Goal: Transaction & Acquisition: Purchase product/service

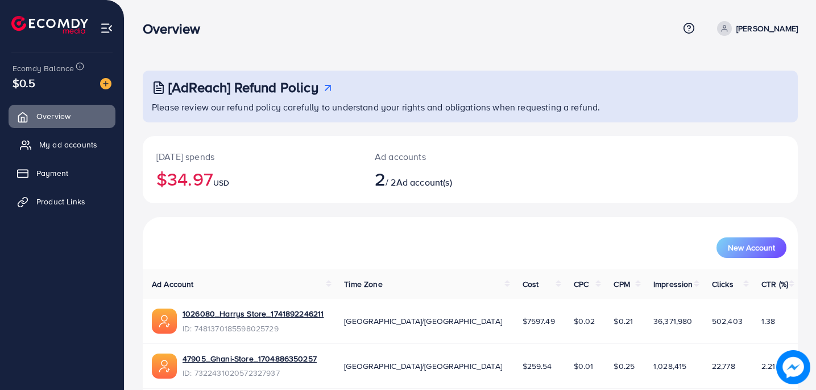
click at [68, 137] on link "My ad accounts" at bounding box center [62, 144] width 107 height 23
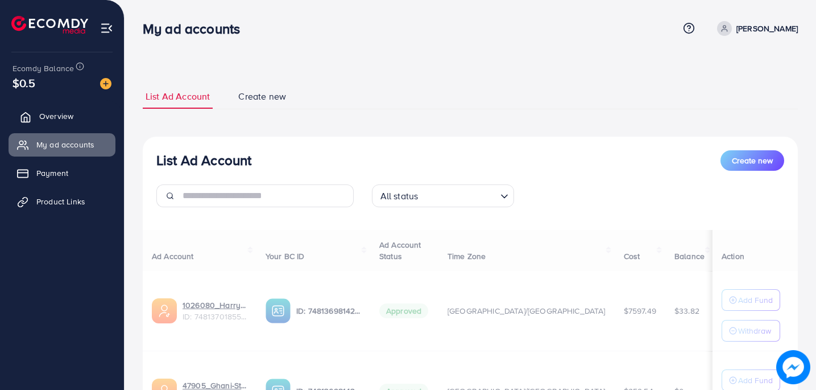
click at [68, 115] on span "Overview" at bounding box center [56, 115] width 34 height 11
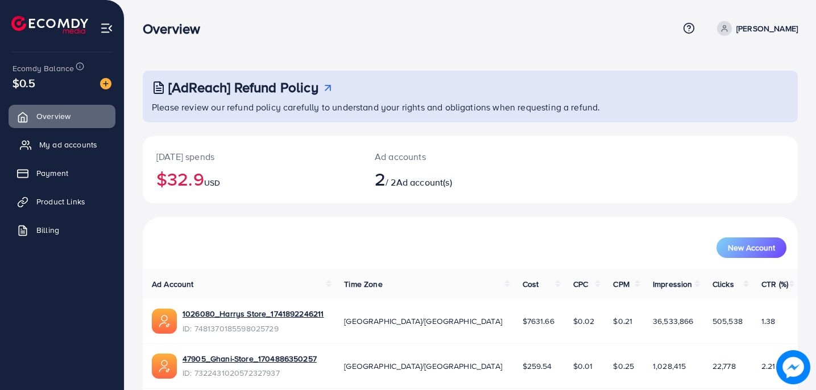
click at [70, 144] on span "My ad accounts" at bounding box center [68, 144] width 58 height 11
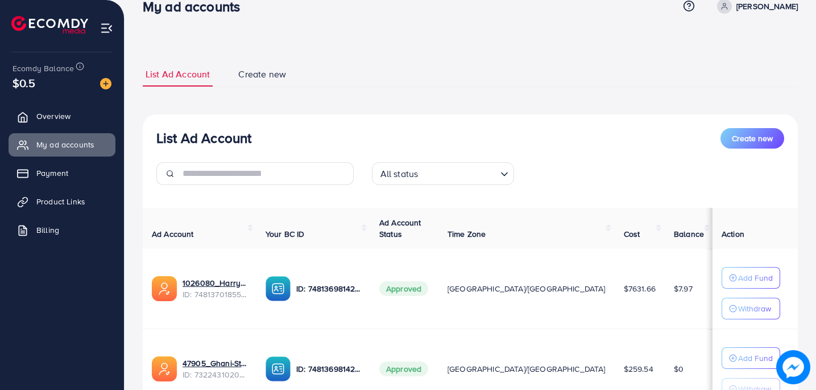
scroll to position [20, 0]
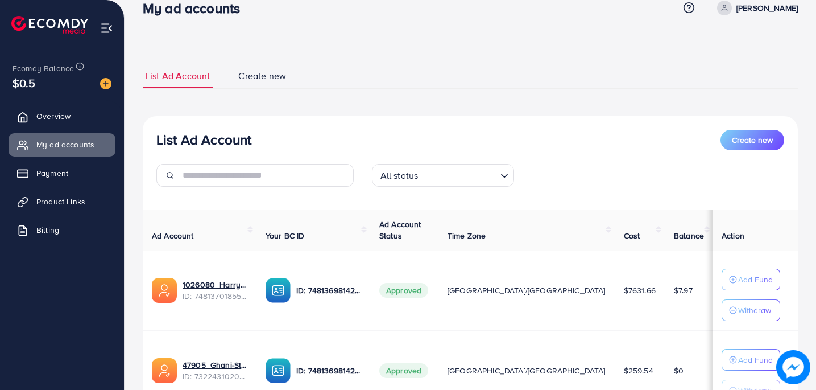
click at [103, 81] on img at bounding box center [105, 83] width 11 height 11
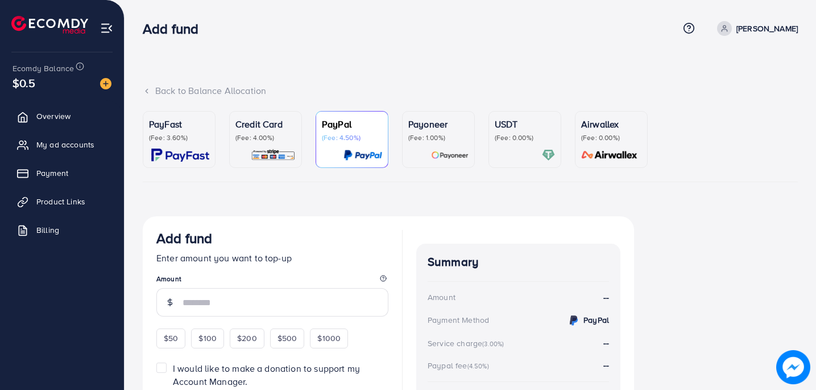
click at [184, 143] on div "PayFast (Fee: 3.60%)" at bounding box center [179, 139] width 60 height 44
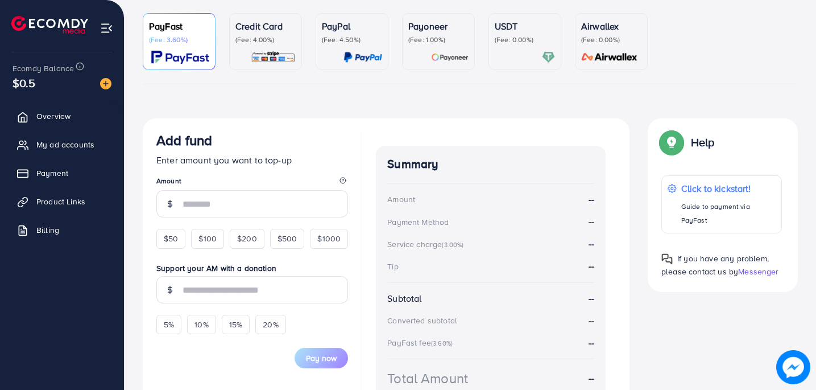
scroll to position [102, 0]
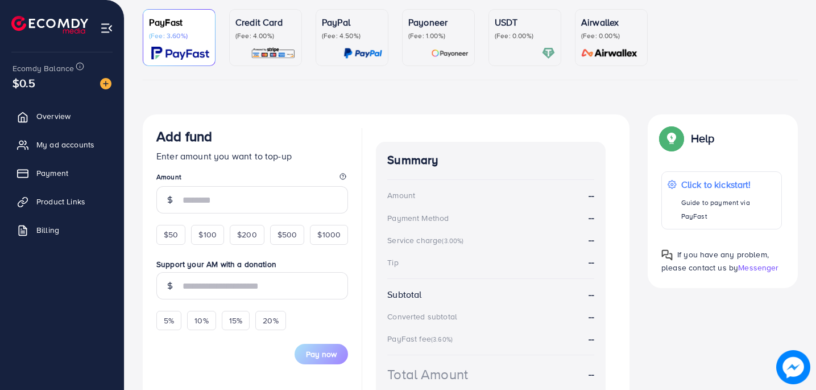
click at [150, 238] on div "Add fund Enter amount you want to top-up Amount $50 $100 $200 $500 $1000 Suppor…" at bounding box center [386, 275] width 487 height 322
click at [169, 238] on span "$50" at bounding box center [171, 234] width 14 height 11
type input "**"
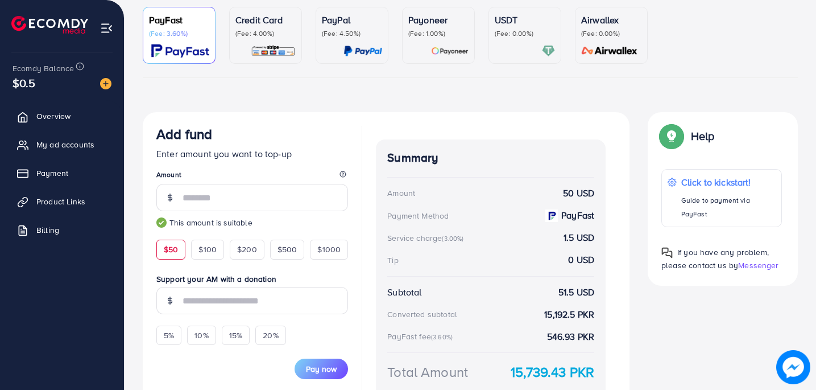
scroll to position [189, 0]
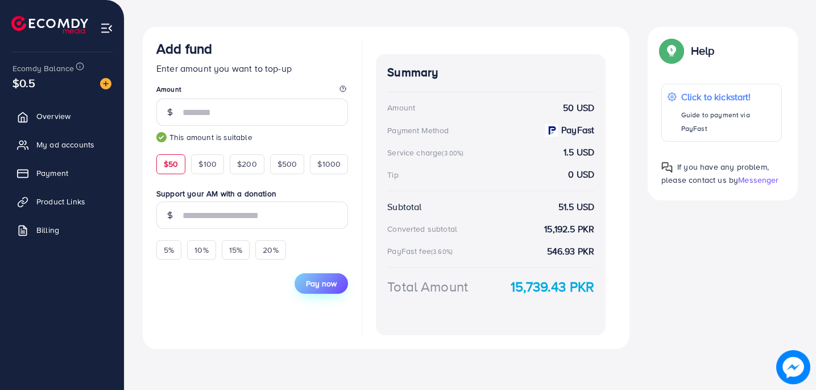
click at [314, 283] on span "Pay now" at bounding box center [321, 283] width 31 height 11
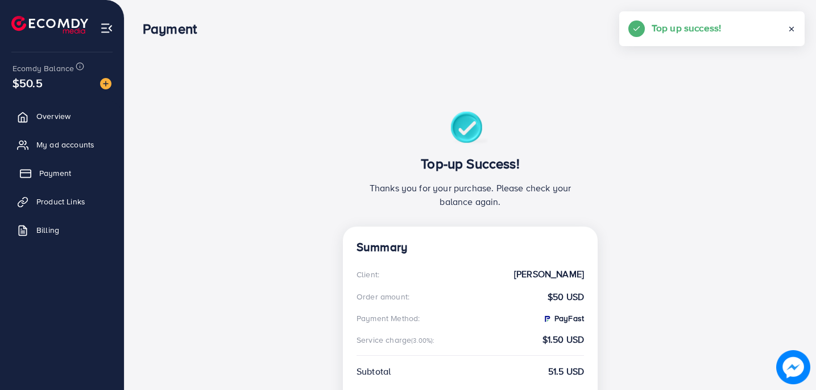
click at [71, 163] on link "Payment" at bounding box center [62, 173] width 107 height 23
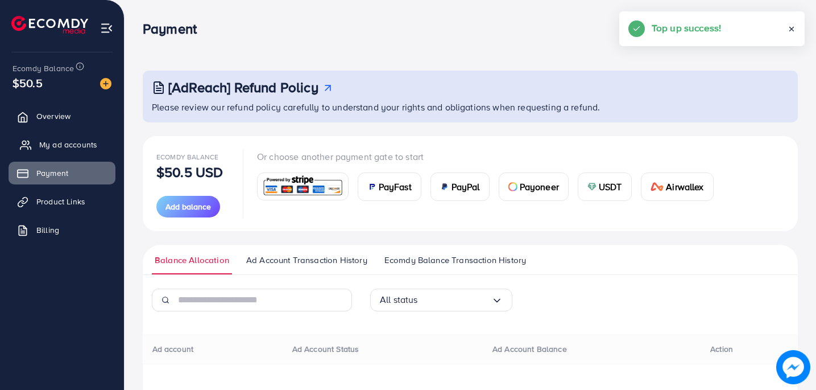
click at [71, 155] on link "My ad accounts" at bounding box center [62, 144] width 107 height 23
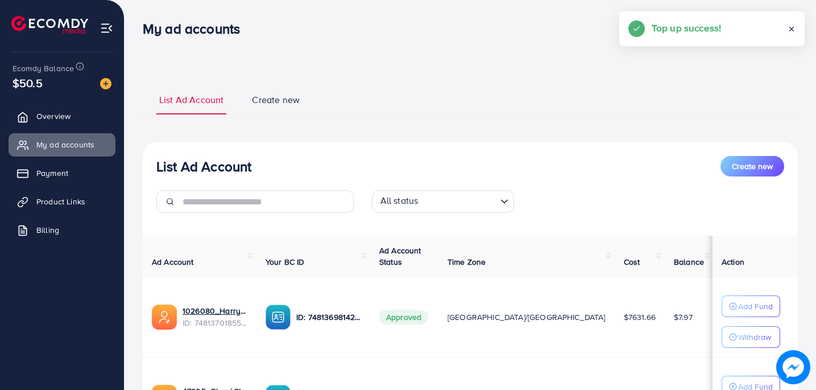
scroll to position [123, 0]
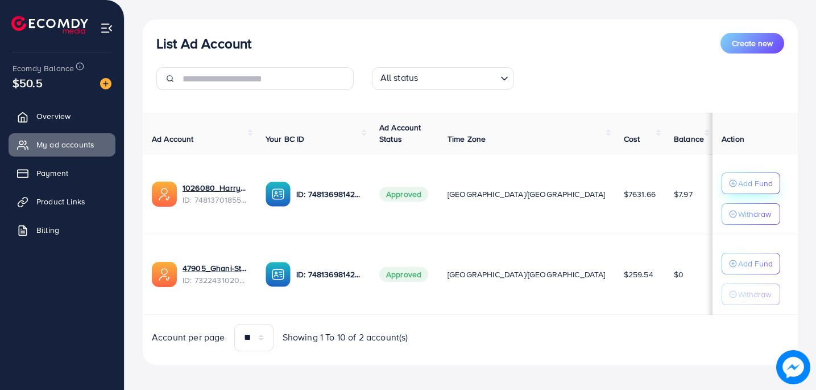
click at [752, 183] on p "Add Fund" at bounding box center [756, 183] width 35 height 14
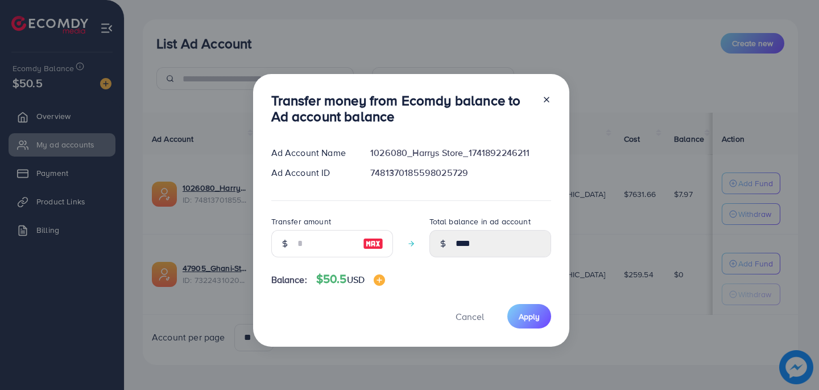
click at [380, 247] on img at bounding box center [373, 244] width 20 height 14
type input "**"
type input "*****"
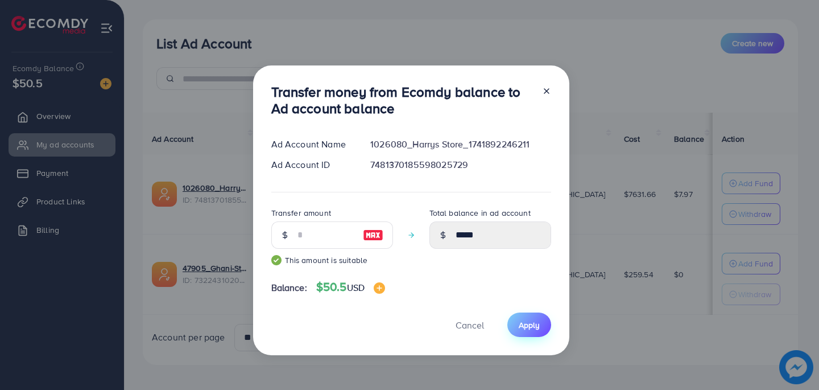
click at [523, 335] on button "Apply" at bounding box center [530, 324] width 44 height 24
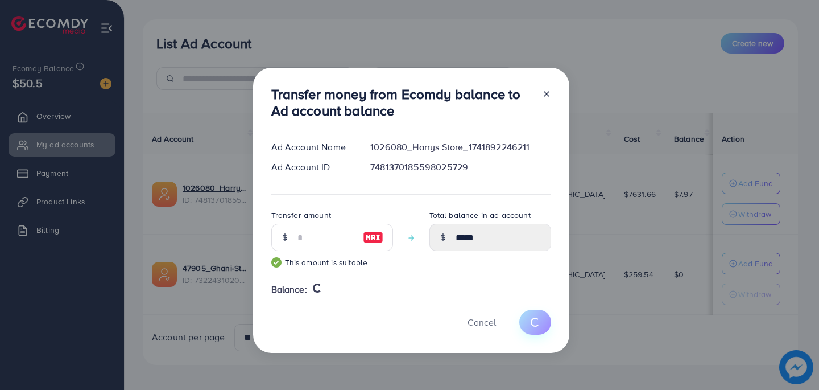
type input "****"
